Goal: Participate in discussion

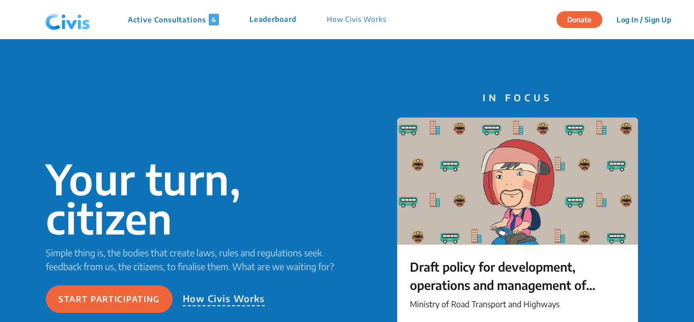
click at [192, 17] on p "Active Consultations 4" at bounding box center [173, 20] width 91 height 12
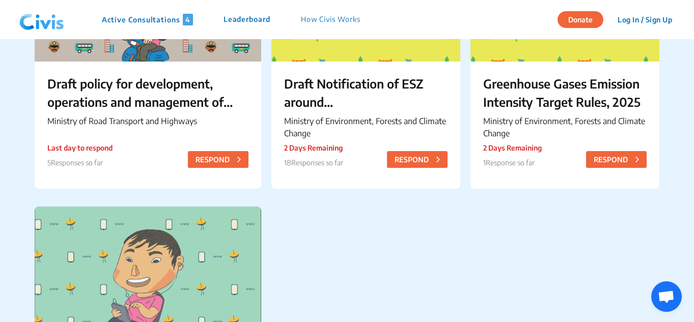
scroll to position [195, 0]
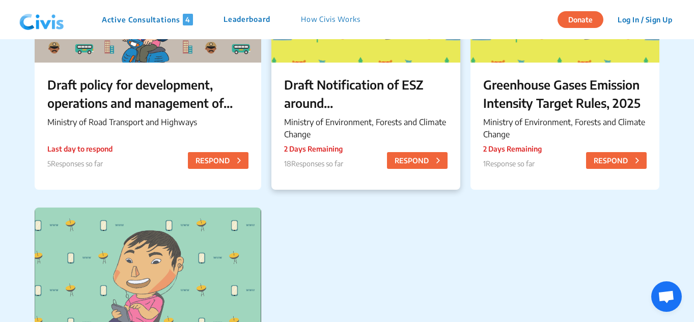
click at [339, 89] on p "Draft Notification of ESZ around [GEOGRAPHIC_DATA] in [GEOGRAPHIC_DATA]" at bounding box center [365, 93] width 163 height 37
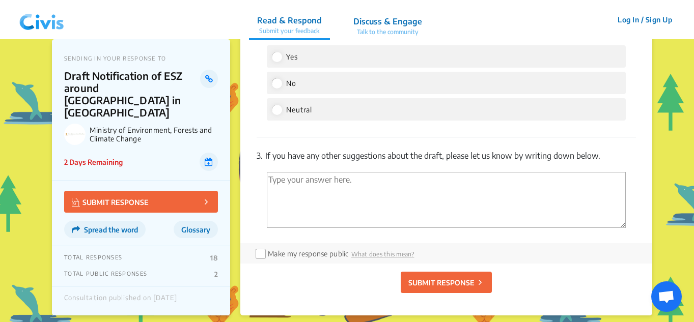
scroll to position [1605, 0]
click at [269, 157] on p "3. If you have any other suggestions about the draft, please let us know by wri…" at bounding box center [445, 155] width 379 height 12
click at [268, 156] on p "3. If you have any other suggestions about the draft, please let us know by wri…" at bounding box center [445, 155] width 379 height 12
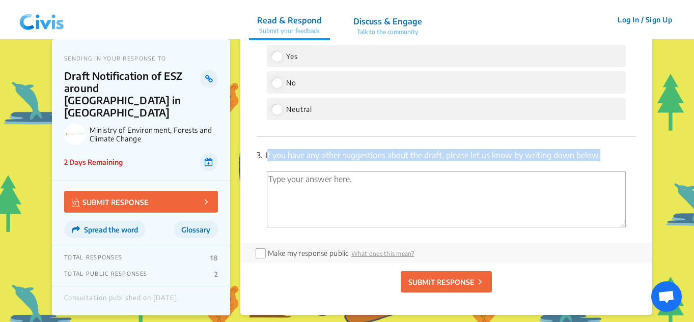
drag, startPoint x: 267, startPoint y: 156, endPoint x: 598, endPoint y: 164, distance: 331.4
click at [598, 164] on div "3. If you have any other suggestions about the draft, please let us know by wri…" at bounding box center [445, 190] width 379 height 106
copy p "If you have any other suggestions about the draft, please let us know by writin…"
click at [40, 20] on img at bounding box center [41, 20] width 53 height 31
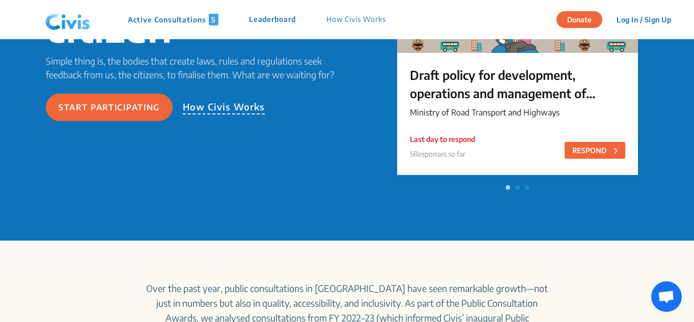
scroll to position [192, 0]
